Goal: Browse casually: Explore the website without a specific task or goal

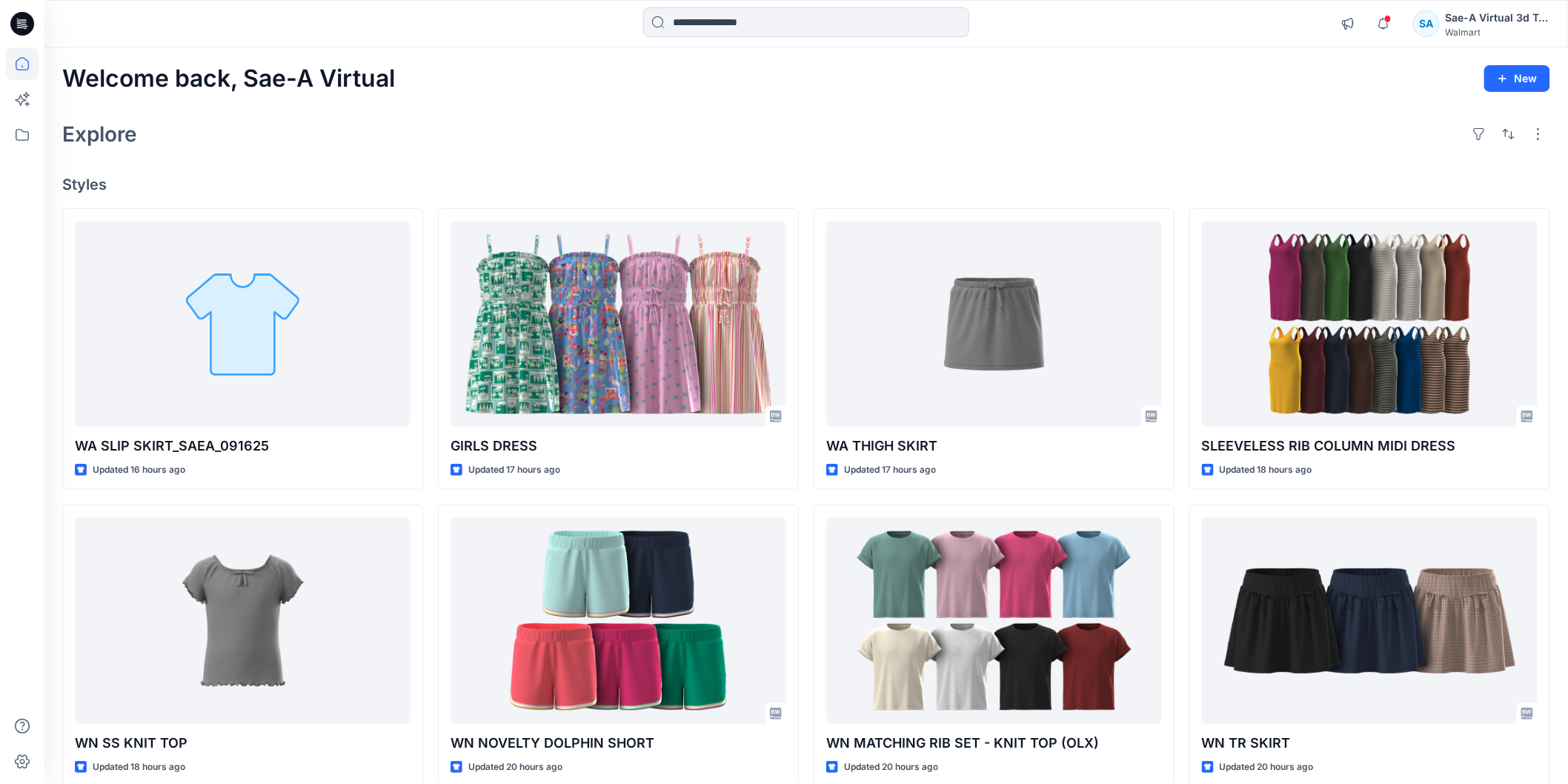
click at [637, 147] on div "Explore" at bounding box center [805, 134] width 1488 height 36
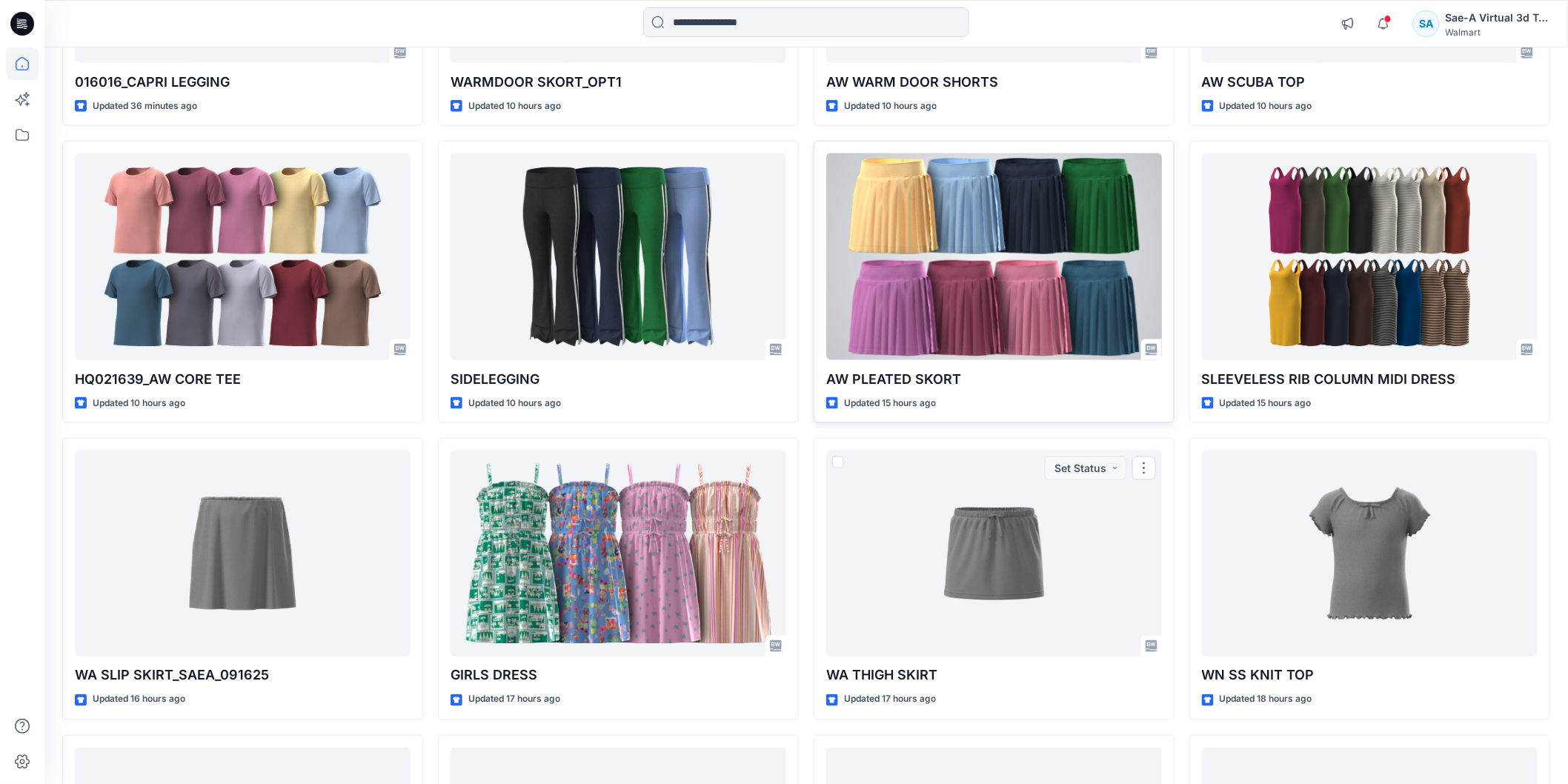
scroll to position [507, 0]
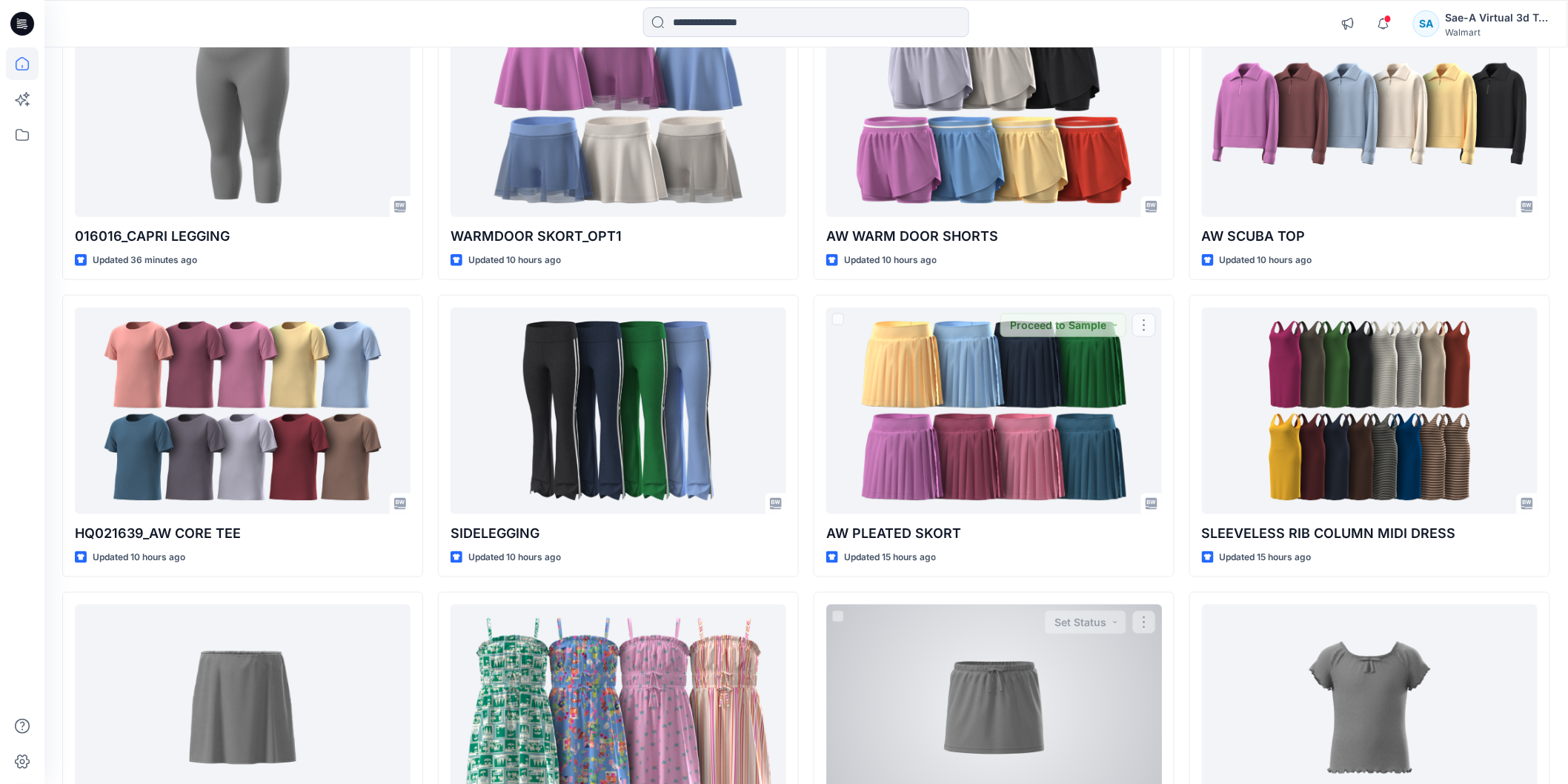
click at [1006, 659] on div at bounding box center [993, 708] width 336 height 206
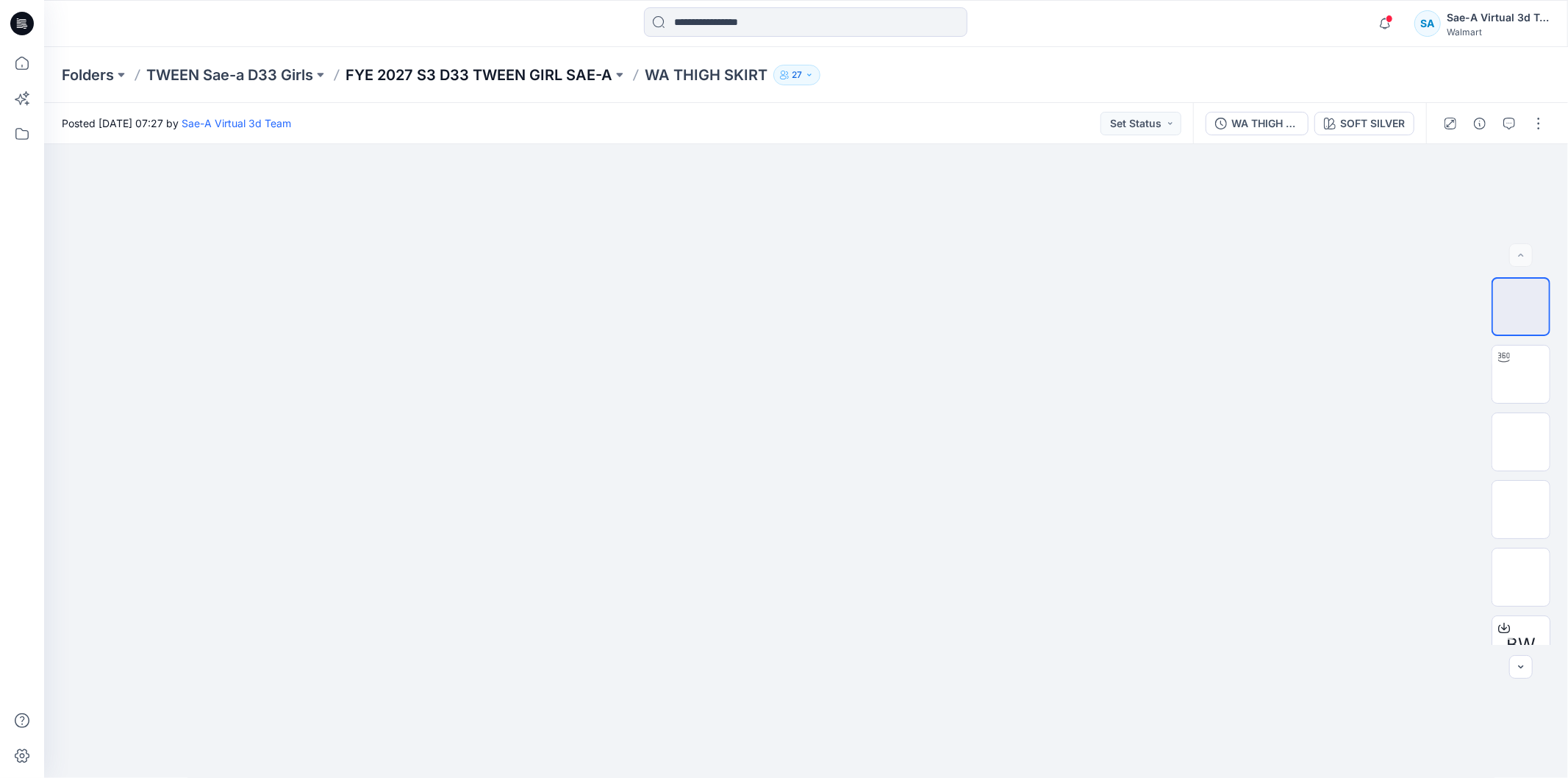
click at [563, 80] on p "FYE 2027 S3 D33 TWEEN GIRL SAE-A" at bounding box center [479, 74] width 267 height 20
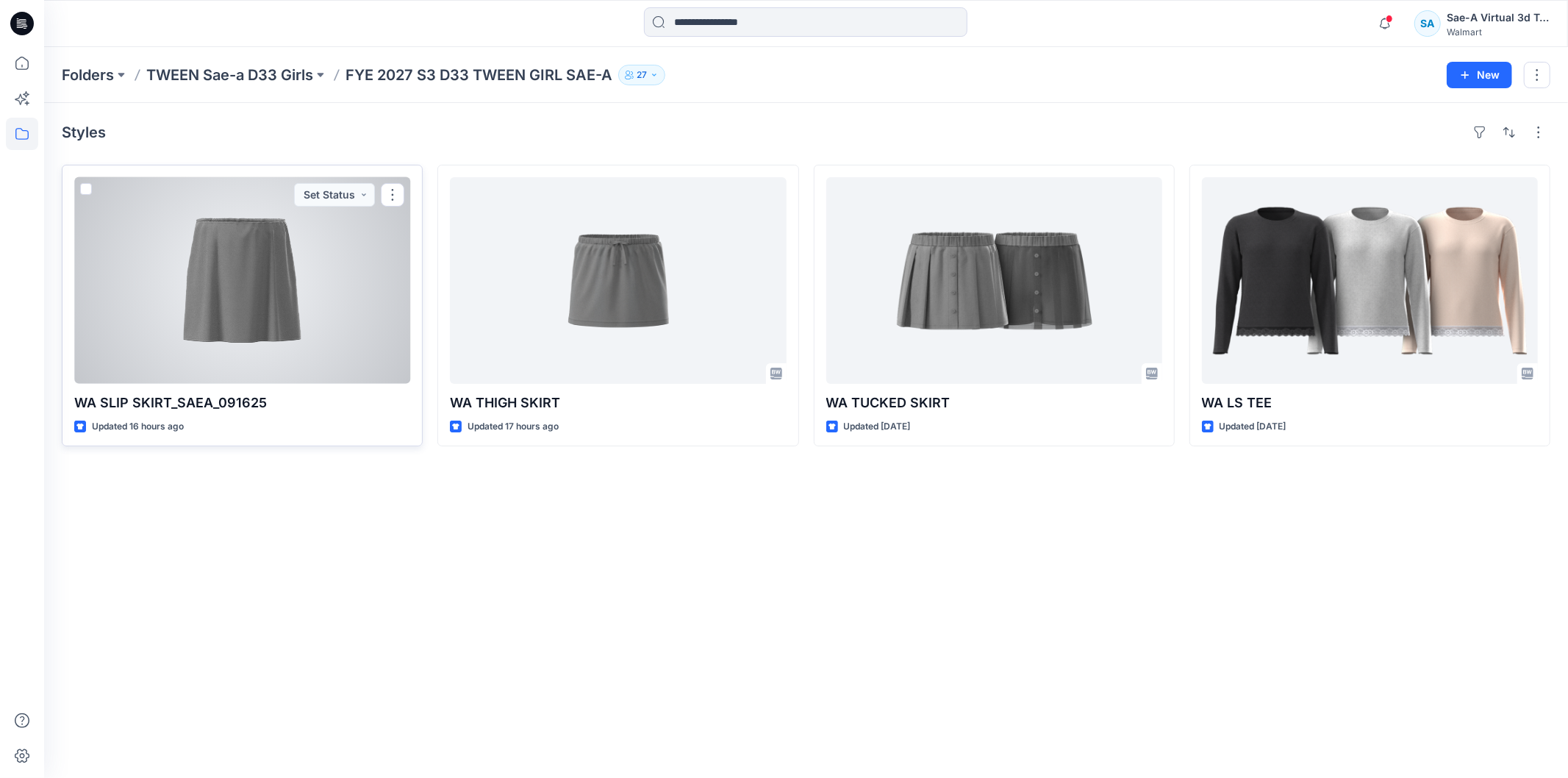
click at [318, 325] on div at bounding box center [242, 280] width 336 height 207
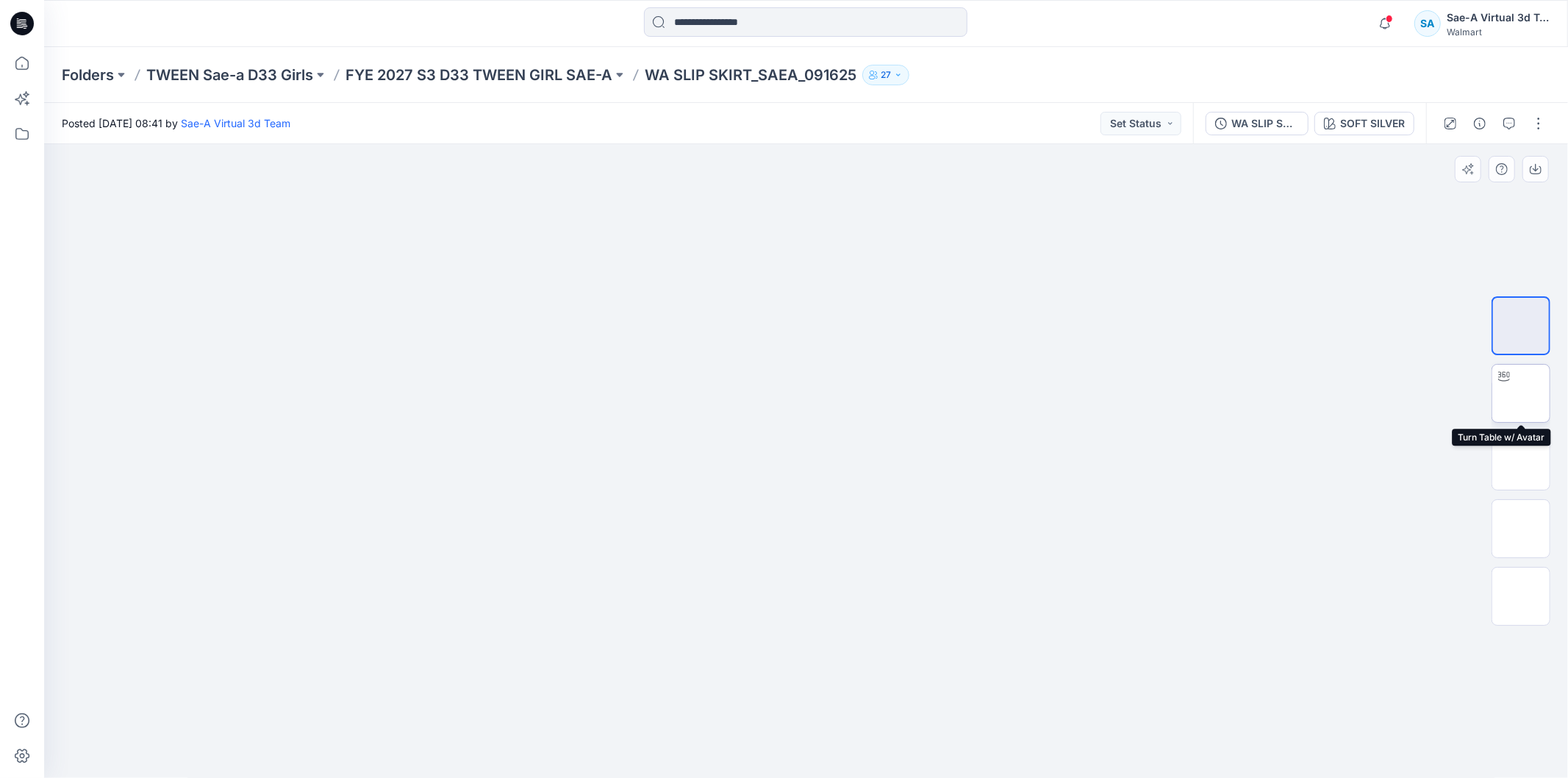
click at [1521, 394] on img at bounding box center [1521, 394] width 0 height 0
